Goal: Register for event/course

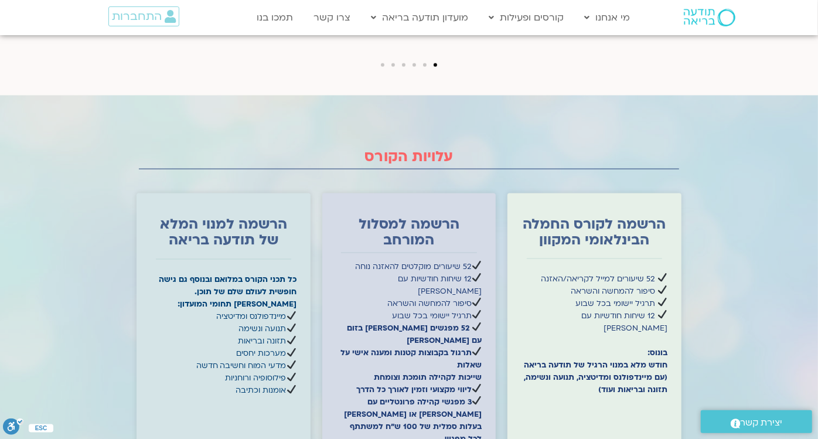
click at [766, 339] on div at bounding box center [409, 377] width 818 height 564
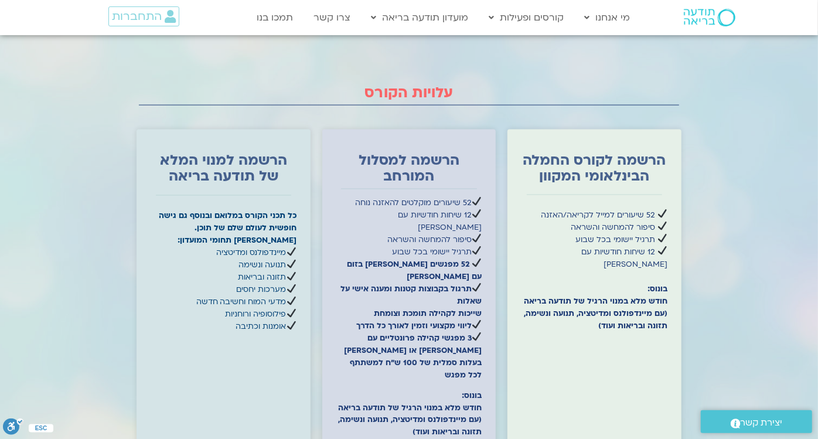
scroll to position [3700, 0]
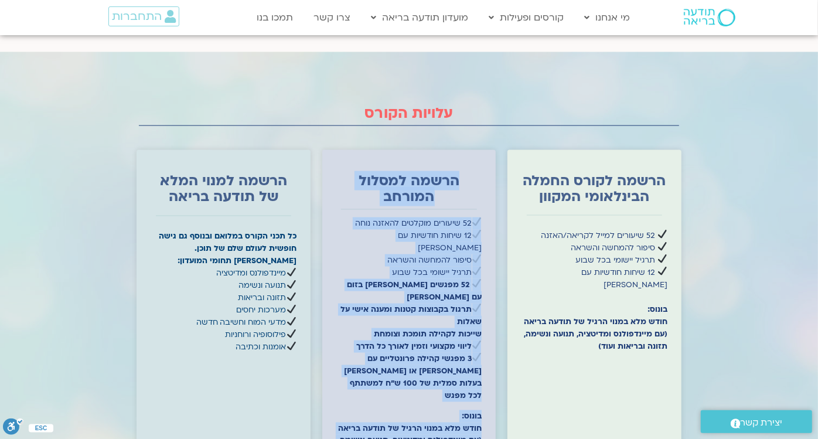
drag, startPoint x: 575, startPoint y: 313, endPoint x: 446, endPoint y: 364, distance: 138.6
click at [446, 364] on div "הרשמה לקורס החמלה הבינלאומי המקוון 52 שיעורים למייל לקריאה/האזנה סיפור להמחשה ו…" at bounding box center [409, 336] width 545 height 385
drag, startPoint x: 446, startPoint y: 364, endPoint x: 499, endPoint y: 360, distance: 52.4
click at [499, 360] on div "הרשמה לקורס החמלה הבינלאומי המקוון 52 שיעורים למייל לקריאה/האזנה סיפור להמחשה ו…" at bounding box center [409, 336] width 545 height 385
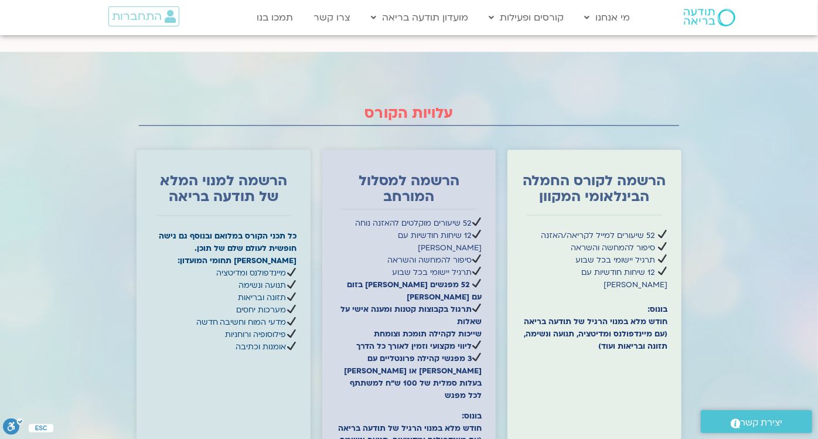
drag, startPoint x: 533, startPoint y: 360, endPoint x: 649, endPoint y: 362, distance: 116.0
drag, startPoint x: 649, startPoint y: 362, endPoint x: 424, endPoint y: 359, distance: 225.6
drag, startPoint x: 390, startPoint y: 359, endPoint x: 505, endPoint y: 357, distance: 115.4
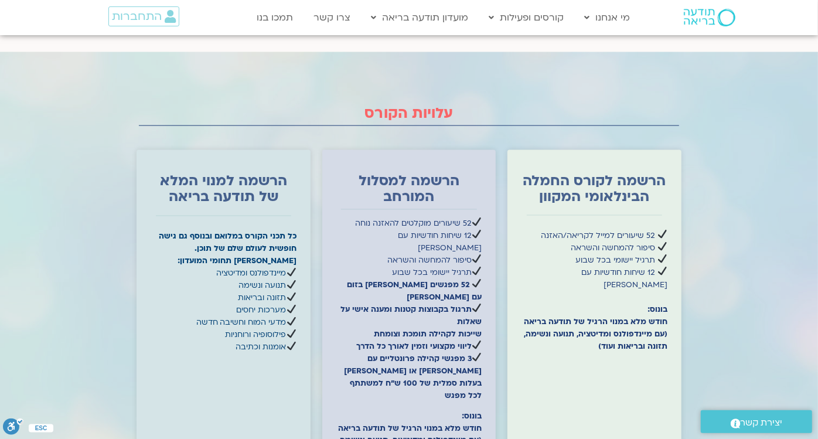
click at [505, 357] on div "הרשמה לקורס החמלה הבינלאומי המקוון 52 שיעורים למייל לקריאה/האזנה סיפור להמחשה ו…" at bounding box center [409, 336] width 545 height 385
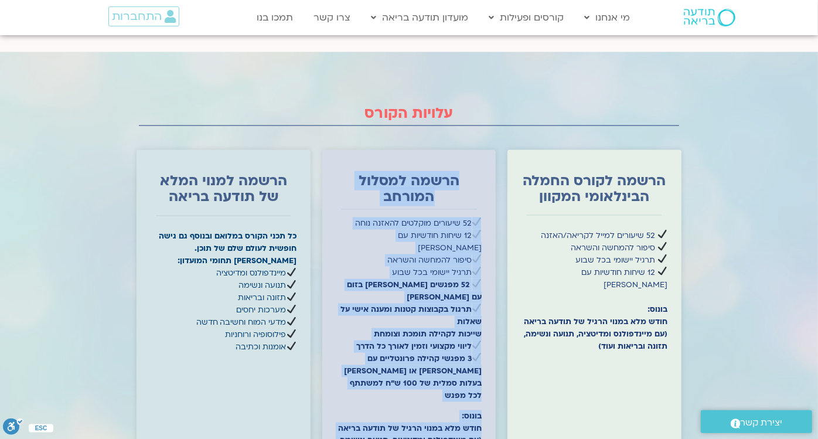
drag, startPoint x: 505, startPoint y: 357, endPoint x: 533, endPoint y: 356, distance: 28.1
drag, startPoint x: 645, startPoint y: 358, endPoint x: 380, endPoint y: 369, distance: 265.6
click at [380, 369] on div "הרשמה לקורס החמלה הבינלאומי המקוון 52 שיעורים למייל לקריאה/האזנה סיפור להמחשה ו…" at bounding box center [409, 336] width 545 height 385
drag, startPoint x: 380, startPoint y: 369, endPoint x: 475, endPoint y: 366, distance: 95.5
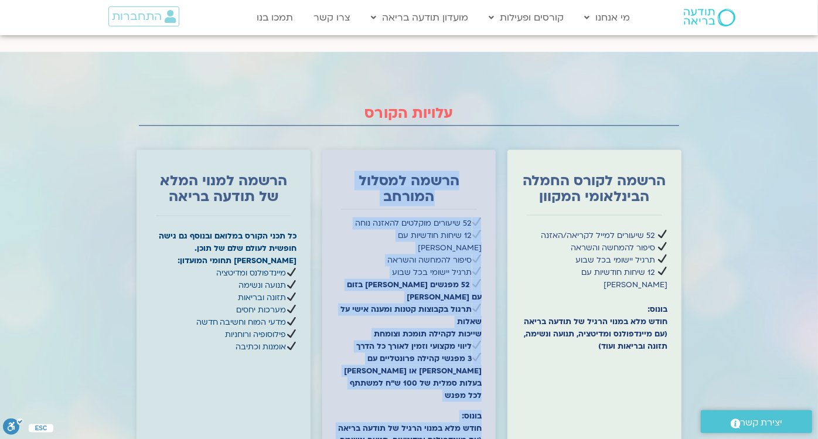
click at [510, 350] on div "הרשמה לקורס החמלה הבינלאומי המקוון 52 שיעורים למייל לקריאה/האזנה סיפור להמחשה ו…" at bounding box center [594, 337] width 174 height 374
drag, startPoint x: 537, startPoint y: 363, endPoint x: 411, endPoint y: 363, distance: 126.0
click at [411, 363] on div "הרשמה לקורס החמלה הבינלאומי המקוון 52 שיעורים למייל לקריאה/האזנה סיפור להמחשה ו…" at bounding box center [409, 336] width 545 height 385
drag, startPoint x: 411, startPoint y: 363, endPoint x: 453, endPoint y: 363, distance: 42.8
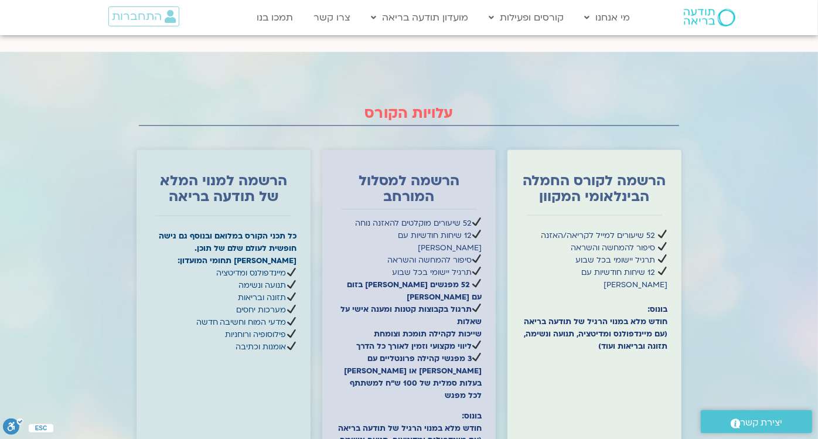
click at [537, 389] on div at bounding box center [594, 421] width 146 height 64
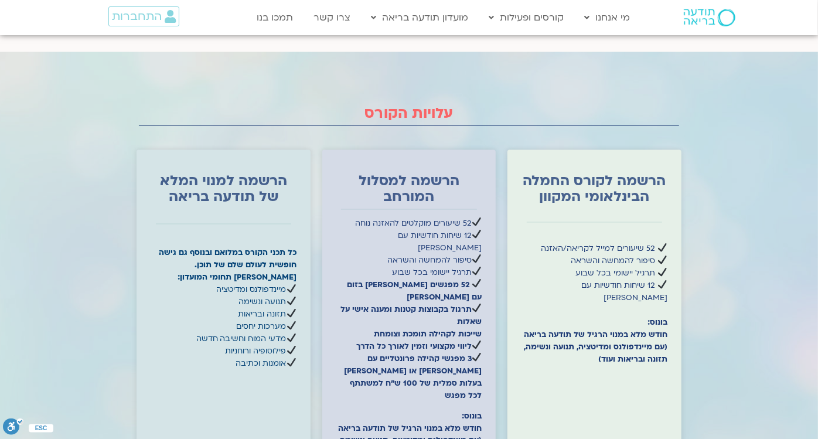
scroll to position [3700, 0]
click at [438, 279] on strong "52 מפגשים [PERSON_NAME] בזום עם [PERSON_NAME] תרגול בקבוצות קטנות ומענה אישי על…" at bounding box center [410, 315] width 141 height 72
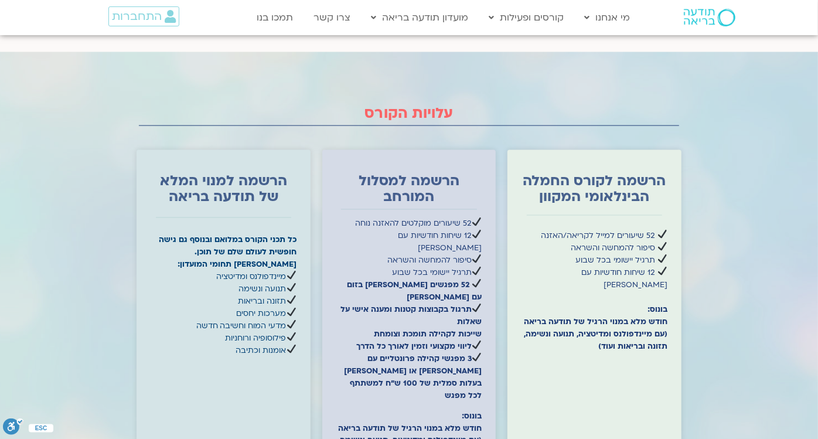
scroll to position [3700, 0]
click at [582, 269] on div "52 שיעורים למייל לקריאה/האזנה סיפור להמחשה והשראה תרגיל יישומי בכל שבוע 12 שיחו…" at bounding box center [594, 308] width 146 height 156
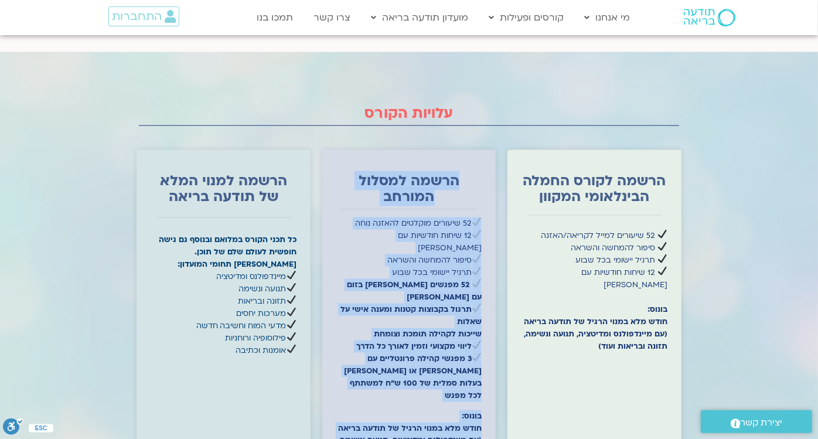
drag, startPoint x: 541, startPoint y: 352, endPoint x: 330, endPoint y: 369, distance: 211.6
click at [330, 369] on div "הרשמה לקורס החמלה הבינלאומי המקוון 52 שיעורים למייל לקריאה/האזנה סיפור להמחשה ו…" at bounding box center [409, 341] width 545 height 394
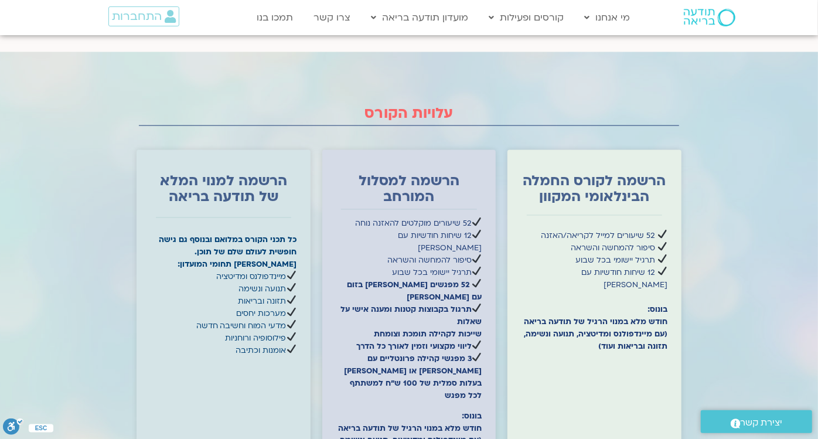
drag, startPoint x: 330, startPoint y: 369, endPoint x: 274, endPoint y: 374, distance: 55.9
drag, startPoint x: 274, startPoint y: 374, endPoint x: 260, endPoint y: 367, distance: 16.2
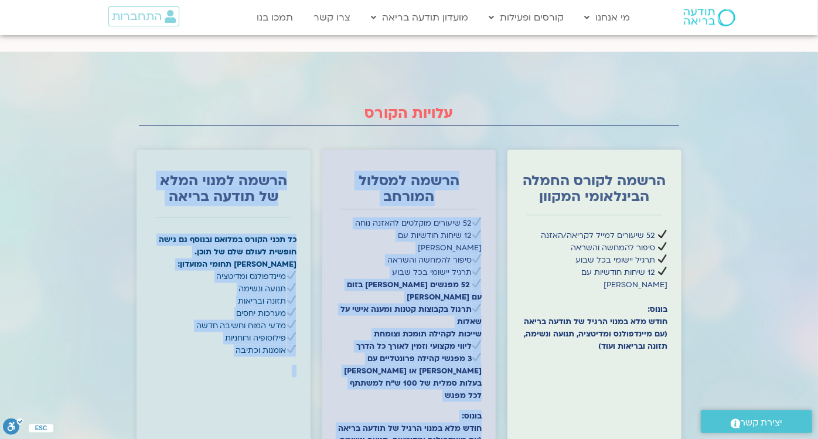
drag, startPoint x: 245, startPoint y: 361, endPoint x: 627, endPoint y: 369, distance: 382.1
click at [627, 369] on div "הרשמה לקורס החמלה הבינלאומי המקוון 52 שיעורים למייל לקריאה/האזנה סיפור להמחשה ו…" at bounding box center [409, 341] width 545 height 394
drag, startPoint x: 627, startPoint y: 369, endPoint x: 547, endPoint y: 320, distance: 94.1
click at [548, 389] on div at bounding box center [594, 421] width 146 height 64
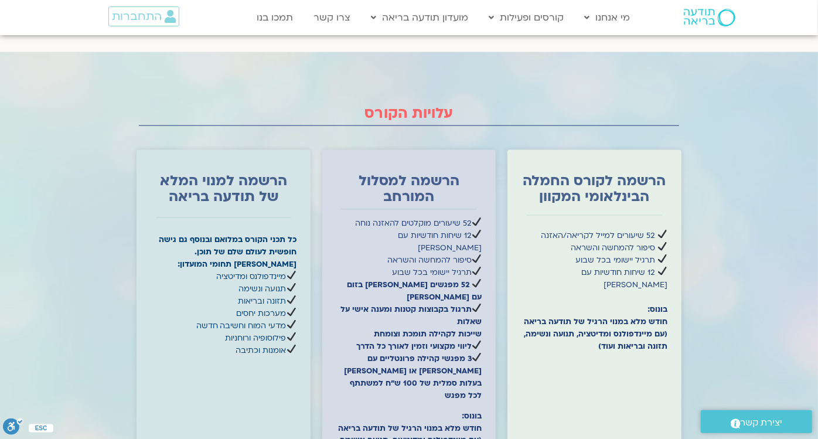
click at [574, 389] on div at bounding box center [594, 421] width 146 height 64
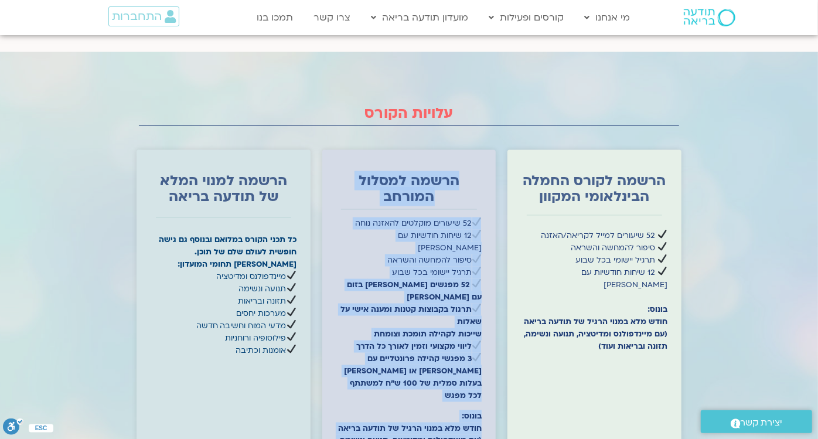
drag, startPoint x: 567, startPoint y: 344, endPoint x: 344, endPoint y: 348, distance: 222.1
click at [344, 348] on div "הרשמה לקורס החמלה הבינלאומי המקוון 52 שיעורים למייל לקריאה/האזנה סיפור להמחשה ו…" at bounding box center [409, 341] width 545 height 394
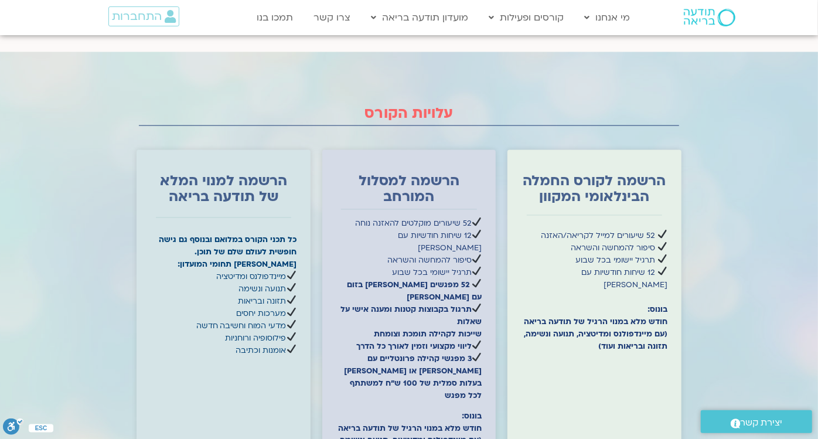
drag, startPoint x: 344, startPoint y: 348, endPoint x: 315, endPoint y: 348, distance: 29.9
click at [315, 348] on div "הרשמה לקורס החמלה הבינלאומי המקוון 52 שיעורים למייל לקריאה/האזנה סיפור להמחשה ו…" at bounding box center [409, 341] width 545 height 394
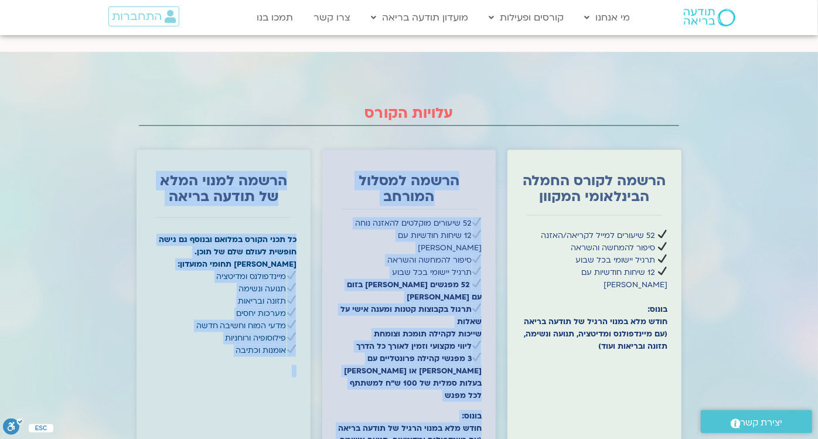
drag, startPoint x: 262, startPoint y: 364, endPoint x: 684, endPoint y: 359, distance: 421.9
click at [684, 359] on div "הרשמה לקורס החמלה הבינלאומי המקוון 52 שיעורים למייל לקריאה/האזנה סיפור להמחשה ו…" at bounding box center [409, 341] width 557 height 394
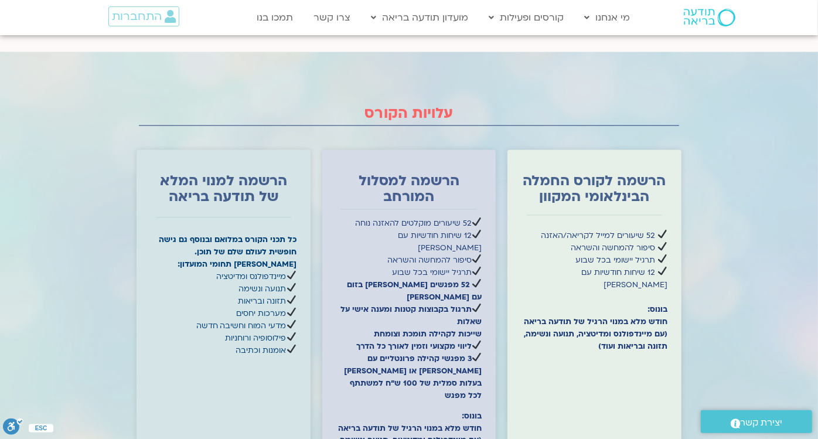
drag, startPoint x: 684, startPoint y: 359, endPoint x: 646, endPoint y: 337, distance: 43.3
click at [646, 389] on div at bounding box center [594, 421] width 146 height 64
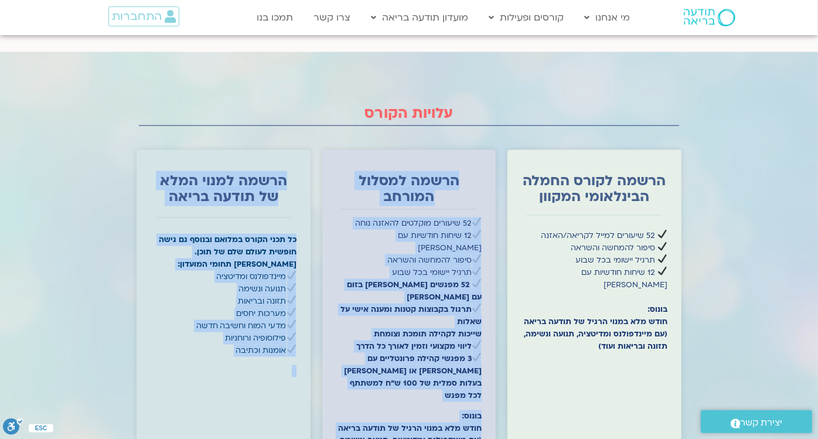
drag, startPoint x: 291, startPoint y: 365, endPoint x: 639, endPoint y: 361, distance: 347.4
click at [639, 361] on div "הרשמה לקורס החמלה הבינלאומי המקוון 52 שיעורים למייל לקריאה/האזנה סיפור להמחשה ו…" at bounding box center [409, 341] width 545 height 394
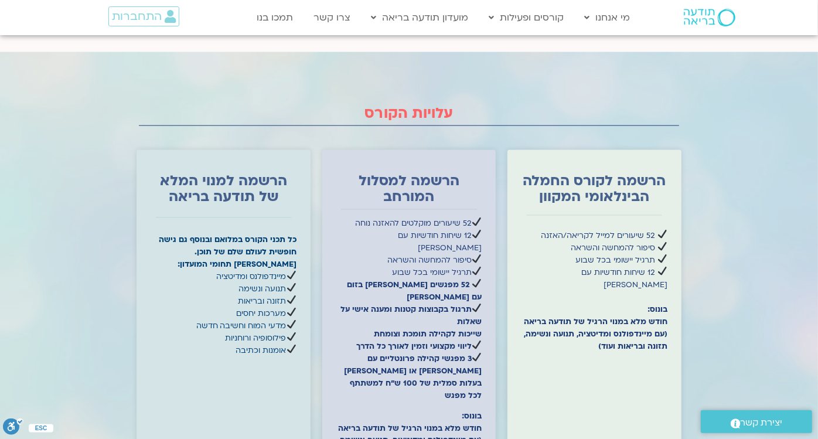
drag, startPoint x: 639, startPoint y: 361, endPoint x: 581, endPoint y: 306, distance: 80.4
click at [581, 389] on div at bounding box center [594, 421] width 146 height 64
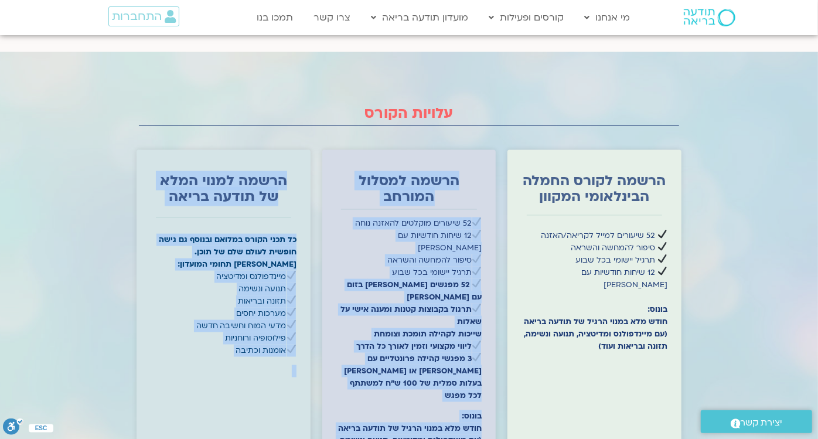
drag, startPoint x: 259, startPoint y: 366, endPoint x: 579, endPoint y: 373, distance: 319.9
click at [579, 373] on div "הרשמה לקורס החמלה הבינלאומי המקוון 52 שיעורים למייל לקריאה/האזנה סיפור להמחשה ו…" at bounding box center [409, 341] width 545 height 394
click at [335, 337] on div "הרשמה למסלול המורחב 52 שיעורים מוקלטים להאזנה נוחה 12 שיחות חודשיות עם תום בונד…" at bounding box center [409, 341] width 174 height 382
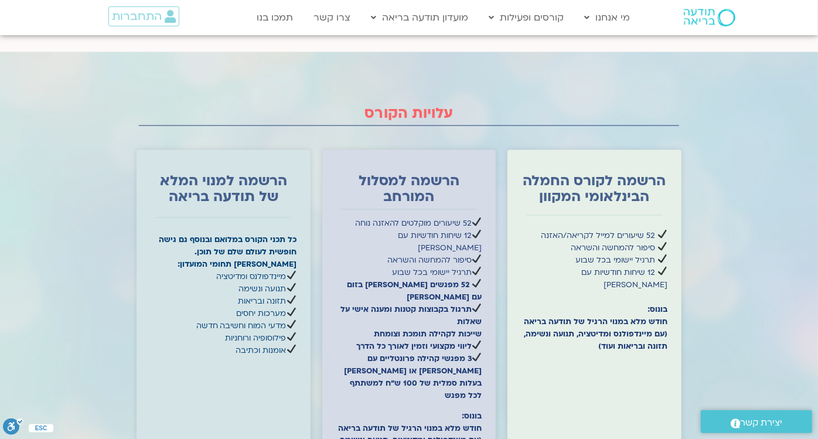
click at [370, 279] on strong "52 מפגשים חיים בזום עם שאנייה וערן תרגול בקבוצות קטנות ומענה אישי על שאלות שייכ…" at bounding box center [410, 315] width 141 height 72
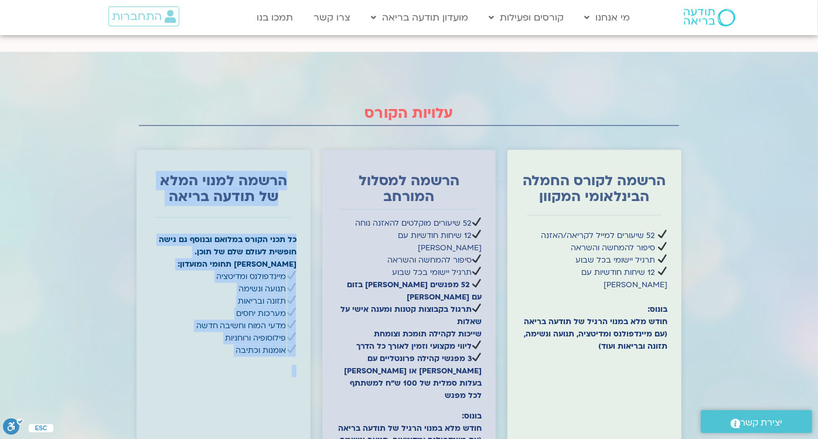
drag, startPoint x: 449, startPoint y: 358, endPoint x: 187, endPoint y: 360, distance: 261.3
click at [187, 360] on div "הרשמה לקורס החמלה הבינלאומי המקוון 52 שיעורים למייל לקריאה/האזנה סיפור להמחשה ו…" at bounding box center [409, 341] width 545 height 394
drag, startPoint x: 187, startPoint y: 360, endPoint x: 249, endPoint y: 369, distance: 62.2
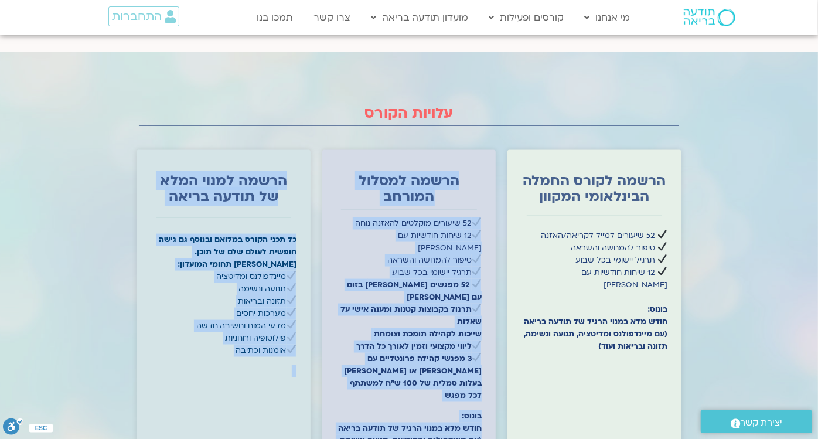
drag, startPoint x: 246, startPoint y: 358, endPoint x: 600, endPoint y: 361, distance: 353.9
click at [600, 361] on div "הרשמה לקורס החמלה הבינלאומי המקוון 52 שיעורים למייל לקריאה/האזנה סיפור להמחשה ו…" at bounding box center [409, 341] width 545 height 394
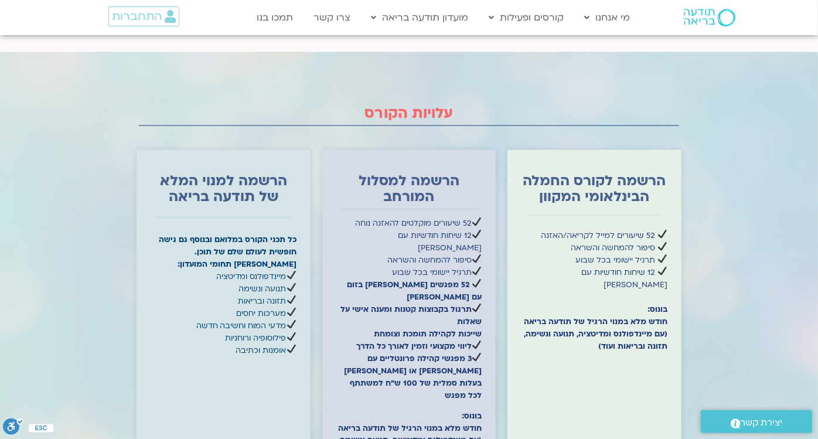
drag, startPoint x: 600, startPoint y: 361, endPoint x: 554, endPoint y: 329, distance: 56.7
click at [554, 389] on div at bounding box center [594, 421] width 146 height 64
click at [524, 389] on div at bounding box center [594, 421] width 146 height 64
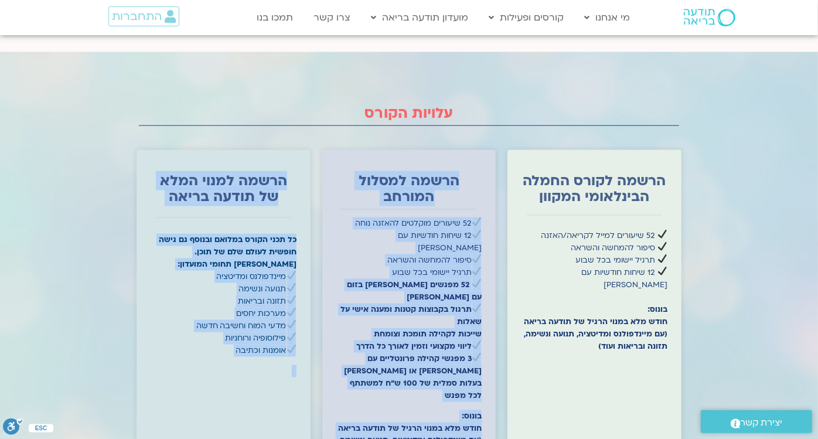
drag, startPoint x: 602, startPoint y: 350, endPoint x: 176, endPoint y: 352, distance: 425.3
click at [176, 352] on div "הרשמה לקורס החמלה הבינלאומי המקוון 52 שיעורים למייל לקריאה/האזנה סיפור להמחשה ו…" at bounding box center [409, 341] width 545 height 394
click at [475, 285] on div "52 שיעורים מוקלטים להאזנה נוחה 12 שיחות חודשיות עם [PERSON_NAME] סיפור להמחשה ו…" at bounding box center [409, 344] width 146 height 254
drag, startPoint x: 286, startPoint y: 356, endPoint x: 651, endPoint y: 352, distance: 365.0
click at [651, 352] on div "הרשמה לקורס החמלה הבינלאומי המקוון 52 שיעורים למייל לקריאה/האזנה סיפור להמחשה ו…" at bounding box center [409, 341] width 545 height 394
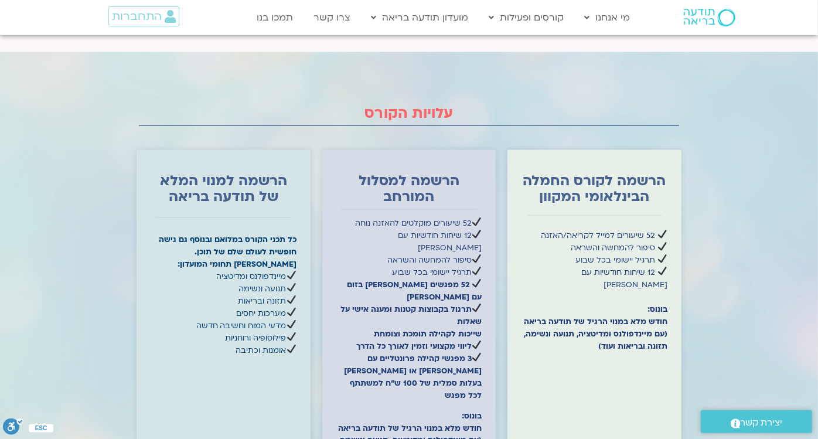
drag, startPoint x: 651, startPoint y: 352, endPoint x: 577, endPoint y: 314, distance: 83.6
click at [579, 389] on div at bounding box center [594, 421] width 146 height 64
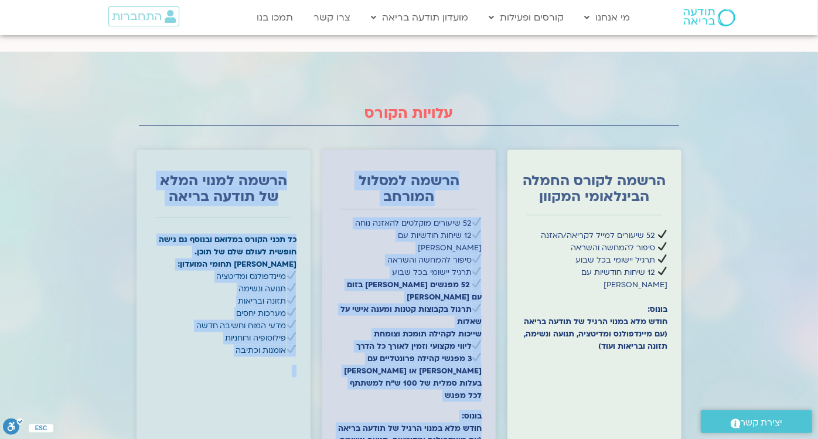
drag, startPoint x: 619, startPoint y: 354, endPoint x: 179, endPoint y: 357, distance: 440.6
click at [179, 357] on div "הרשמה לקורס החמלה הבינלאומי המקוון 52 שיעורים למייל לקריאה/האזנה סיפור להמחשה ו…" at bounding box center [409, 341] width 545 height 394
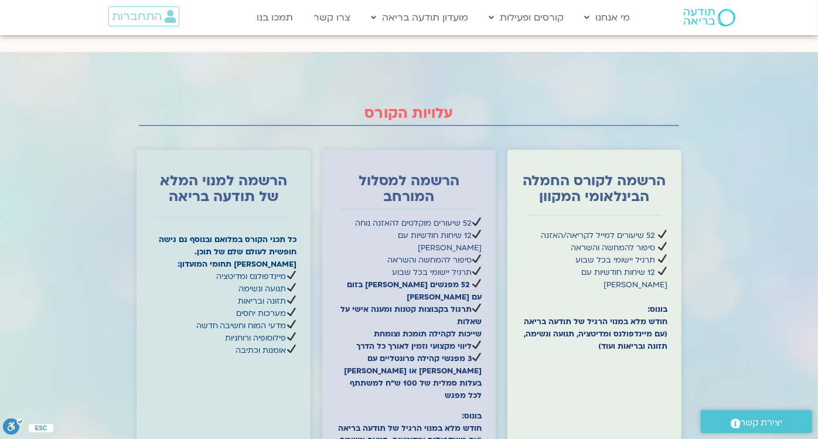
click at [507, 316] on div "הרשמה לקורס החמלה הבינלאומי המקוון 52 שיעורים למייל לקריאה/האזנה סיפור להמחשה ו…" at bounding box center [409, 341] width 545 height 394
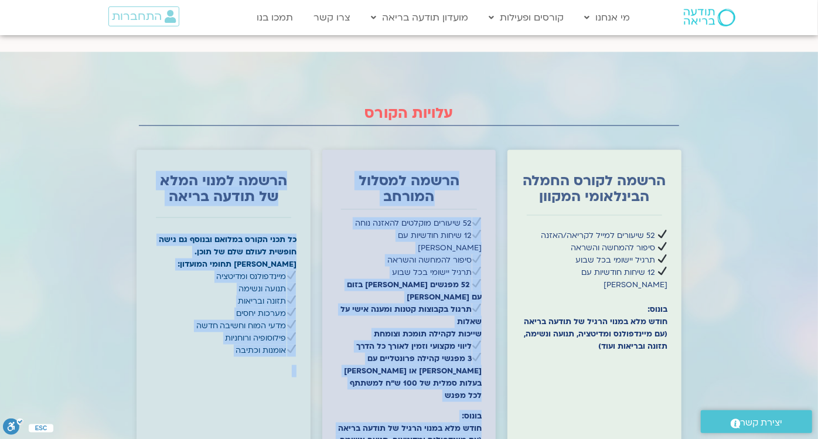
drag, startPoint x: 555, startPoint y: 355, endPoint x: 169, endPoint y: 356, distance: 386.7
click at [169, 356] on div "הרשמה לקורס החמלה הבינלאומי המקוון 52 שיעורים למייל לקריאה/האזנה סיפור להמחשה ו…" at bounding box center [409, 341] width 545 height 394
drag, startPoint x: 169, startPoint y: 356, endPoint x: 453, endPoint y: 286, distance: 293.1
click at [453, 286] on div "52 שיעורים מוקלטים להאזנה נוחה 12 שיחות חודשיות עם תום בונד סיפור להמחשה והשראה…" at bounding box center [409, 344] width 146 height 254
click at [456, 284] on p "52 שיעורים מוקלטים להאזנה נוחה 12 שיחות חודשיות עם תום בונד סיפור להמחשה והשראה…" at bounding box center [409, 309] width 146 height 185
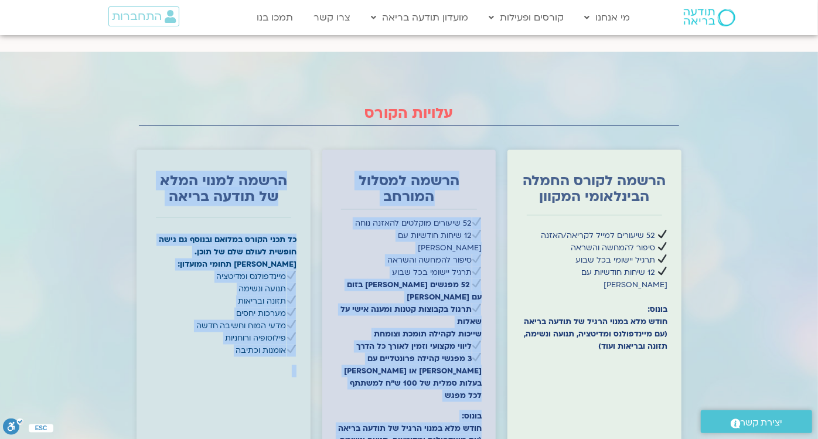
click at [500, 193] on div "הרשמה לקורס החמלה הבינלאומי המקוון 52 שיעורים למייל לקריאה/האזנה סיפור להמחשה ו…" at bounding box center [409, 341] width 545 height 394
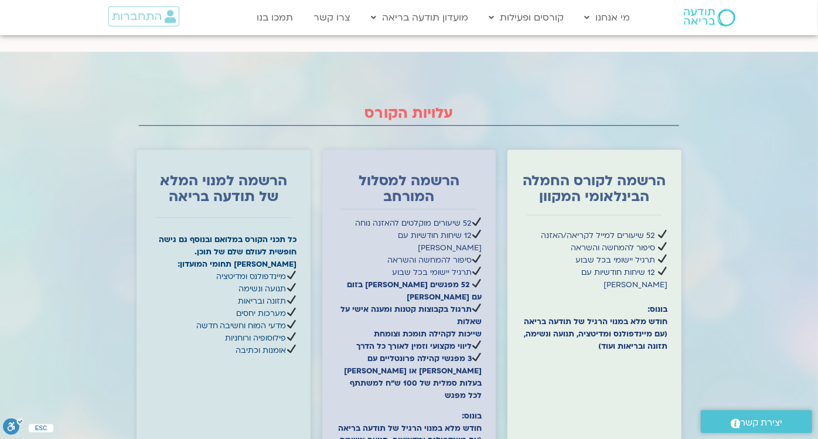
click at [606, 316] on strong "חודש מלא במנוי הרגיל של תודעה בריאה (עם מיינדפולנס ומדיטציה, תנועה ונשימה, תזונ…" at bounding box center [596, 333] width 144 height 35
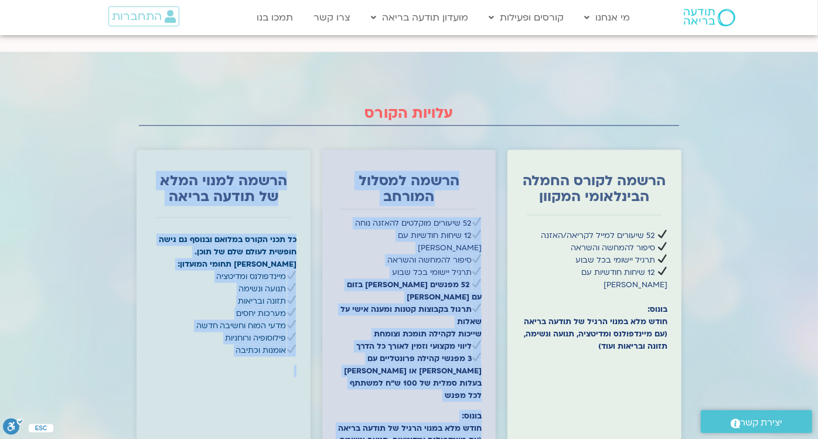
drag, startPoint x: 606, startPoint y: 354, endPoint x: 180, endPoint y: 347, distance: 425.4
click at [180, 347] on div "הרשמה לקורס החמלה הבינלאומי המקוון 52 שיעורים למייל לקריאה/האזנה סיפור להמחשה ו…" at bounding box center [409, 341] width 545 height 394
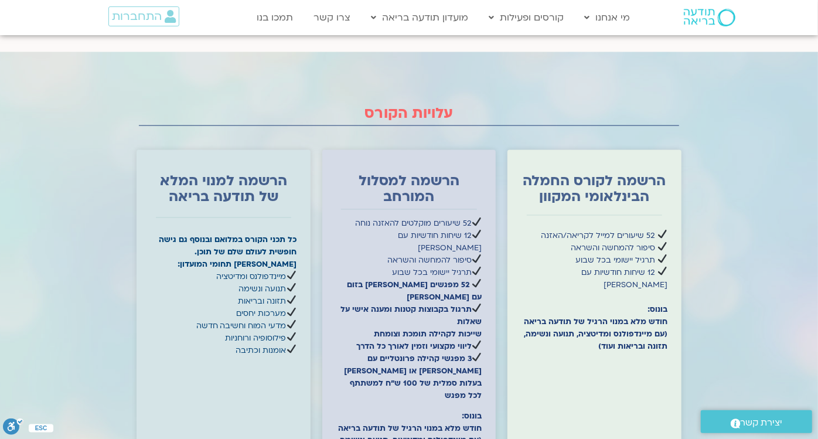
click at [516, 187] on div "הרשמה לקורס החמלה הבינלאומי המקוון 52 שיעורים למייל לקריאה/האזנה סיפור להמחשה ו…" at bounding box center [594, 341] width 174 height 382
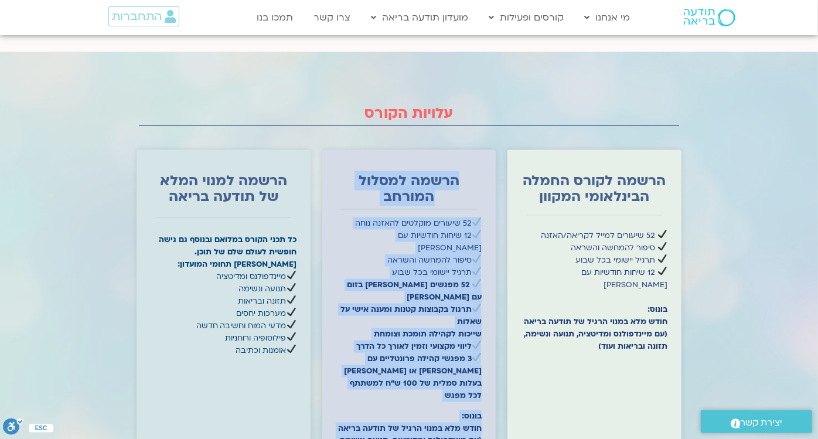
drag, startPoint x: 538, startPoint y: 352, endPoint x: 219, endPoint y: 352, distance: 319.3
click at [279, 354] on div "הרשמה לקורס החמלה הבינלאומי המקוון 52 שיעורים למייל לקריאה/האזנה סיפור להמחשה ו…" at bounding box center [409, 341] width 545 height 394
